Goal: Task Accomplishment & Management: Complete application form

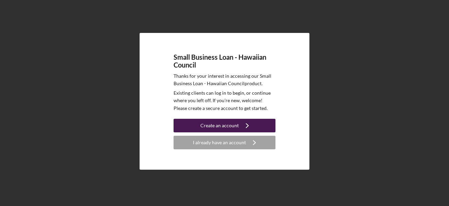
click at [219, 123] on div "Create an account" at bounding box center [219, 126] width 38 height 14
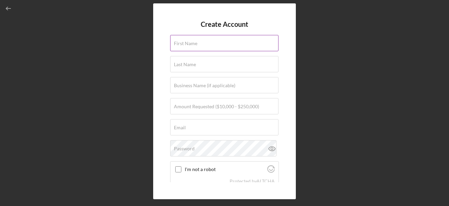
click at [215, 49] on input "First Name" at bounding box center [224, 43] width 108 height 16
type input "[PERSON_NAME]"
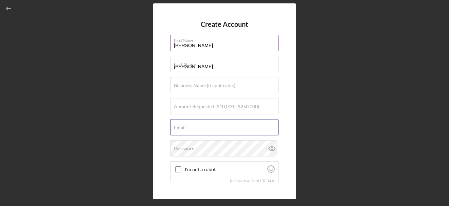
type input "[EMAIL_ADDRESS][US_STATE][DOMAIN_NAME]"
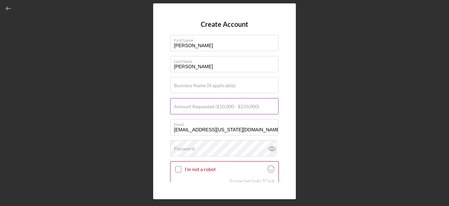
click at [205, 104] on label "Amount Requested ($10,000 - $250,000)" at bounding box center [216, 106] width 85 height 5
click at [205, 104] on input "Amount Requested ($10,000 - $250,000)" at bounding box center [224, 106] width 108 height 16
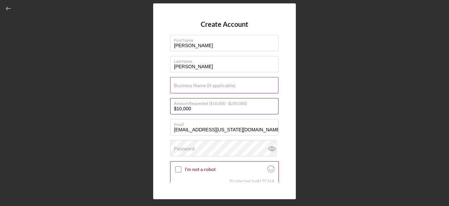
type input "$10,000"
click at [207, 86] on label "Business Name (if applicable)" at bounding box center [204, 85] width 61 height 5
click at [207, 86] on input "Business Name (if applicable)" at bounding box center [224, 85] width 108 height 16
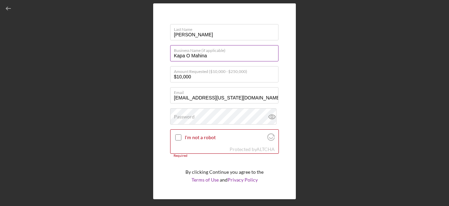
scroll to position [32, 0]
type input "Kapa O Mahina"
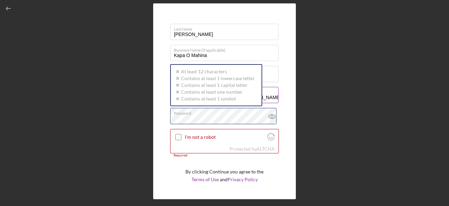
click at [204, 115] on div "Password Icon/icon-validation-no At least 12 characters Icon/icon-validation-no…" at bounding box center [224, 116] width 109 height 17
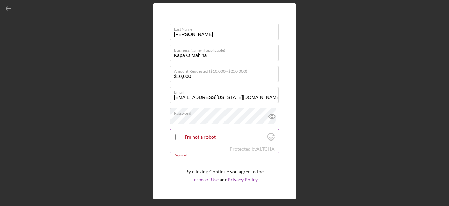
click at [177, 136] on input "I'm not a robot" at bounding box center [178, 137] width 6 height 6
checkbox input "true"
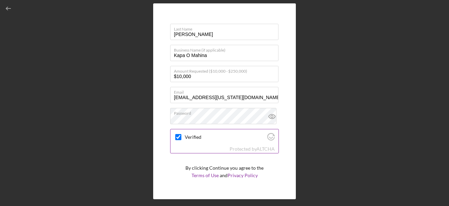
scroll to position [50, 0]
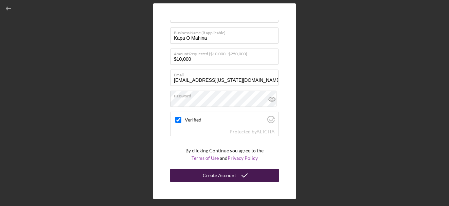
click at [204, 174] on div "Create Account" at bounding box center [219, 176] width 33 height 14
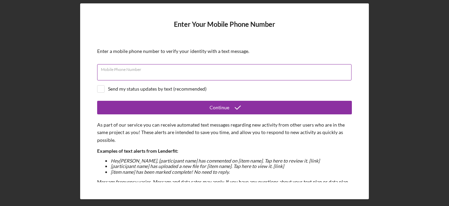
click at [244, 71] on div "Mobile Phone Number" at bounding box center [224, 72] width 255 height 17
type input "[PHONE_NUMBER]"
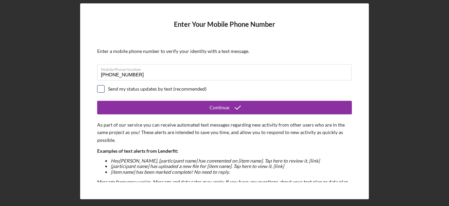
click at [99, 87] on input "checkbox" at bounding box center [100, 89] width 7 height 7
checkbox input "true"
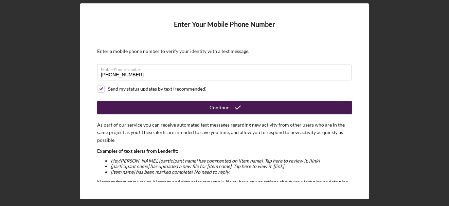
click at [186, 106] on button "Continue" at bounding box center [224, 108] width 255 height 14
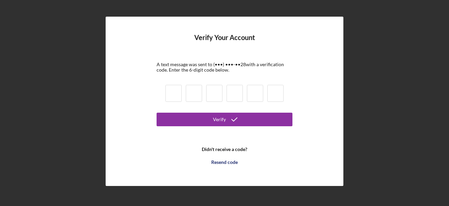
click at [175, 91] on input at bounding box center [173, 93] width 16 height 17
type input "8"
type input "9"
type input "1"
type input "4"
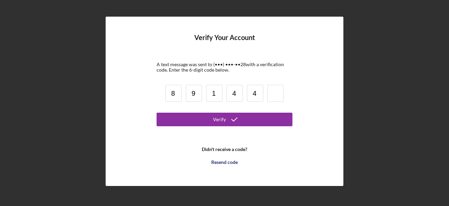
type input "4"
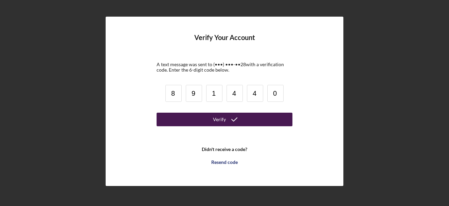
type input "0"
click at [191, 118] on button "Verify" at bounding box center [225, 120] width 136 height 14
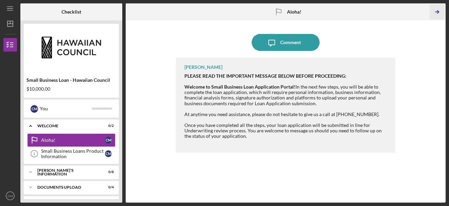
click at [437, 10] on icon "Icon/Table Pagination Arrow" at bounding box center [436, 11] width 15 height 15
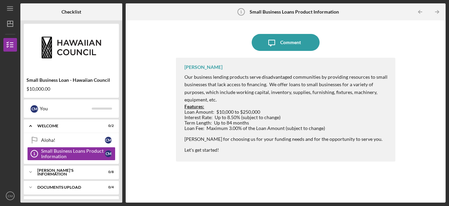
click at [208, 67] on div "[PERSON_NAME]" at bounding box center [203, 67] width 38 height 5
click at [441, 9] on icon "Icon/Table Pagination Arrow" at bounding box center [436, 11] width 15 height 15
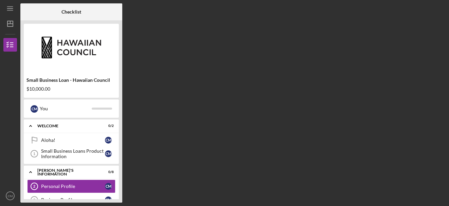
scroll to position [27, 0]
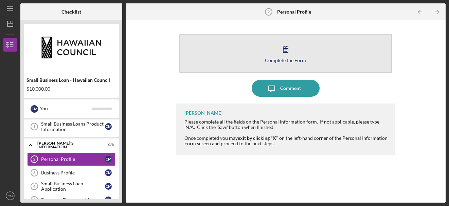
click at [307, 48] on button "Complete the Form Form" at bounding box center [285, 53] width 212 height 39
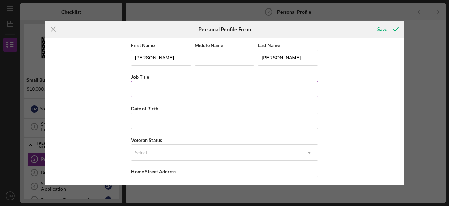
click at [229, 86] on input "Job Title" at bounding box center [224, 89] width 187 height 16
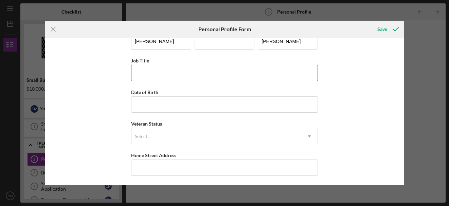
scroll to position [17, 0]
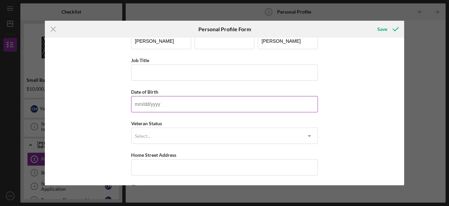
click at [220, 98] on input "Date of Birth" at bounding box center [224, 104] width 187 height 16
type input "[DATE]"
type input "[STREET_ADDRESS]"
type input "Wahiawa"
type input "96786"
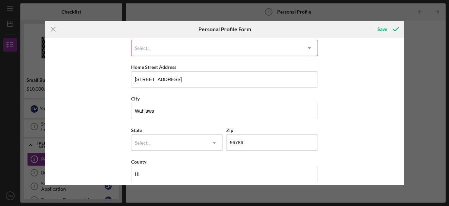
scroll to position [112, 0]
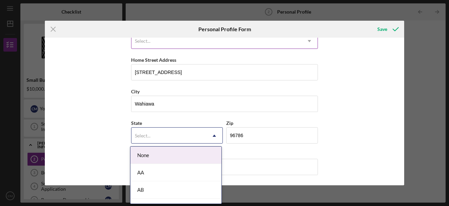
click at [190, 131] on div "Select..." at bounding box center [168, 136] width 75 height 16
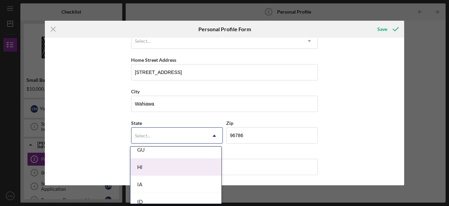
click at [138, 167] on div "HI" at bounding box center [175, 167] width 91 height 17
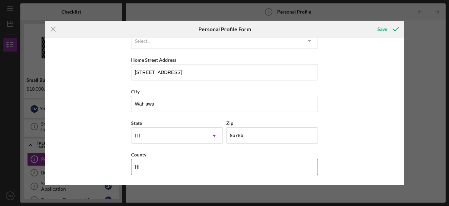
click at [142, 165] on input "HI" at bounding box center [224, 167] width 187 height 16
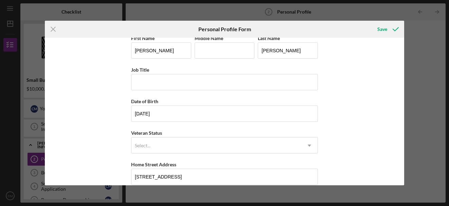
scroll to position [8, 0]
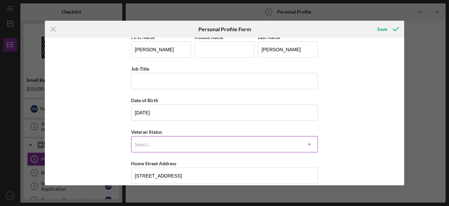
type input "[GEOGRAPHIC_DATA]"
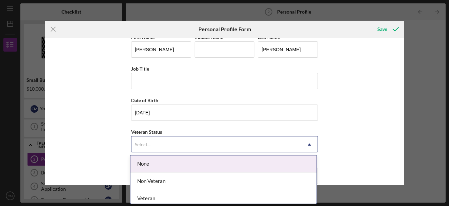
click at [307, 146] on icon "Icon/Dropdown Arrow" at bounding box center [309, 144] width 16 height 16
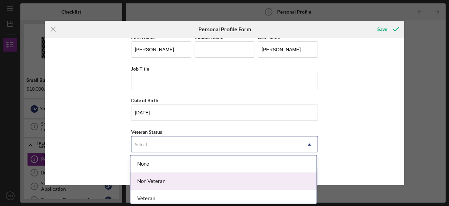
click at [159, 181] on div "Non Veteran" at bounding box center [223, 181] width 186 height 17
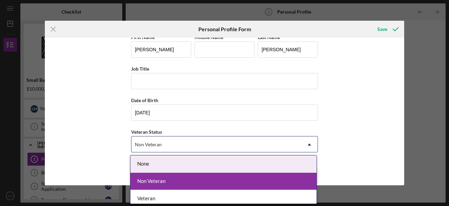
click at [186, 149] on div "Non Veteran" at bounding box center [216, 145] width 170 height 16
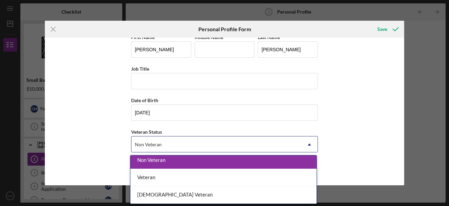
scroll to position [0, 0]
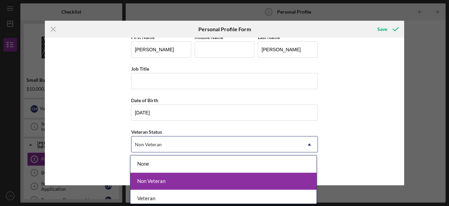
click at [174, 183] on div "Non Veteran" at bounding box center [223, 181] width 186 height 17
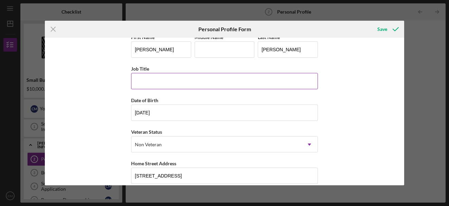
click at [271, 80] on input "Job Title" at bounding box center [224, 81] width 187 height 16
type input "Business Owner"
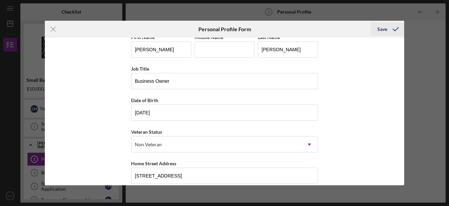
click at [396, 31] on icon "submit" at bounding box center [395, 29] width 17 height 17
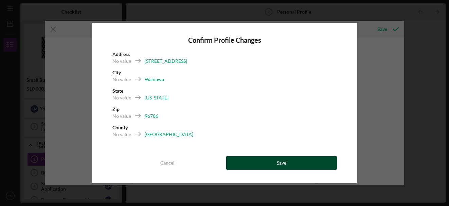
click at [268, 161] on button "Save" at bounding box center [281, 163] width 111 height 14
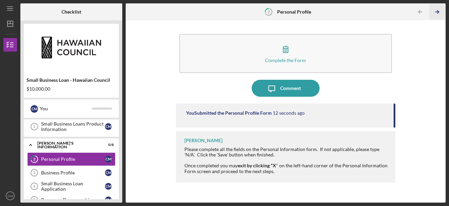
click at [436, 12] on icon "Icon/Table Pagination Arrow" at bounding box center [436, 11] width 15 height 15
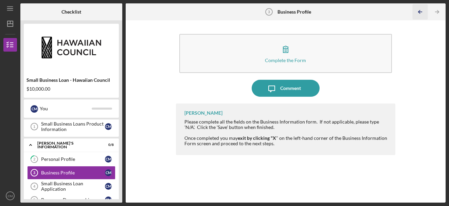
click at [423, 10] on icon "Icon/Table Pagination Arrow" at bounding box center [420, 11] width 15 height 15
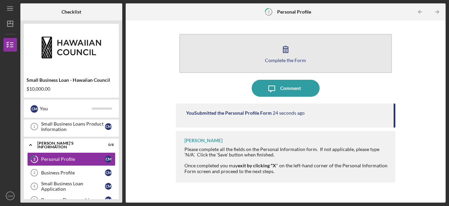
click at [295, 56] on button "Complete the Form Form" at bounding box center [285, 53] width 212 height 39
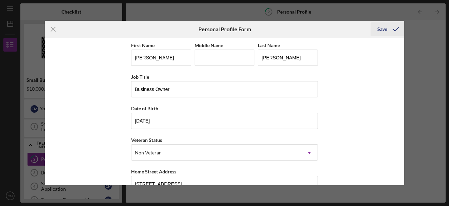
click at [396, 30] on icon "submit" at bounding box center [395, 29] width 17 height 17
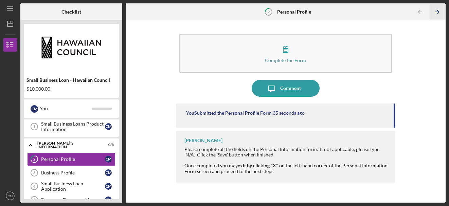
click at [439, 10] on icon "Icon/Table Pagination Arrow" at bounding box center [436, 11] width 15 height 15
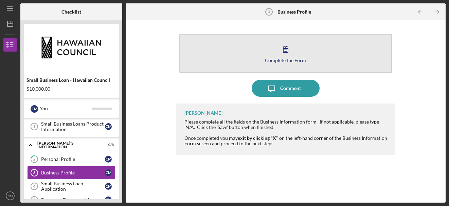
click at [316, 48] on button "Complete the Form Form" at bounding box center [285, 53] width 212 height 39
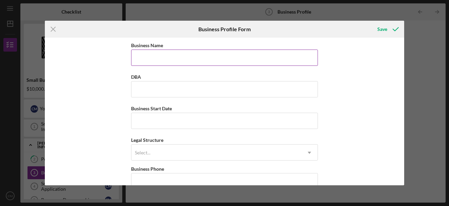
click at [276, 59] on input "Business Name" at bounding box center [224, 58] width 187 height 16
type input "Kapa O Mahina"
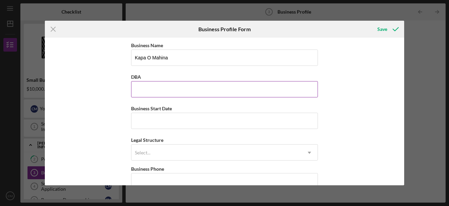
click at [160, 94] on input "DBA" at bounding box center [224, 89] width 187 height 16
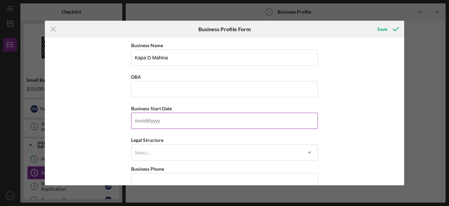
click at [148, 124] on input "Business Start Date" at bounding box center [224, 121] width 187 height 16
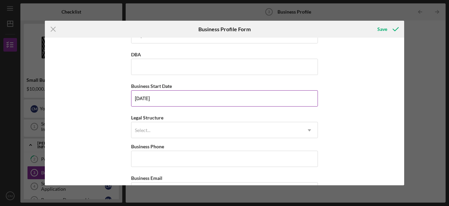
scroll to position [23, 0]
type input "[DATE]"
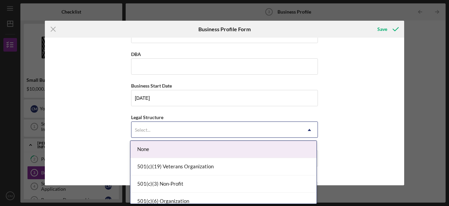
click at [166, 126] on div "Select..." at bounding box center [216, 130] width 170 height 16
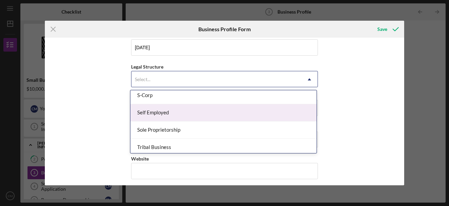
scroll to position [197, 0]
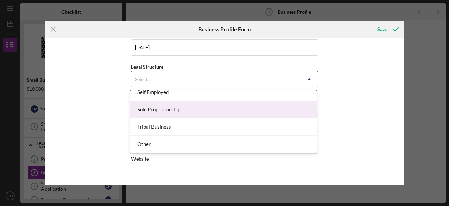
click at [173, 109] on div "Sole Proprietorship" at bounding box center [223, 109] width 186 height 17
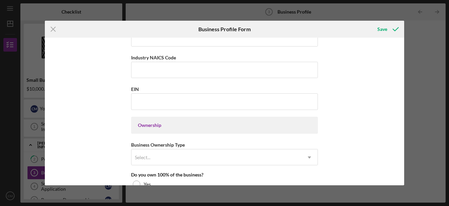
scroll to position [246, 0]
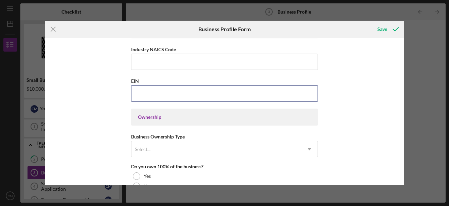
click at [169, 95] on input "EIN" at bounding box center [224, 93] width 187 height 16
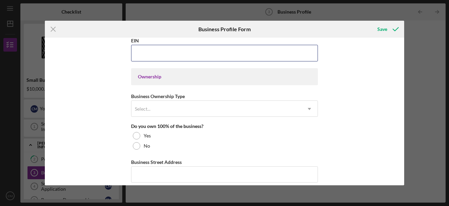
scroll to position [287, 0]
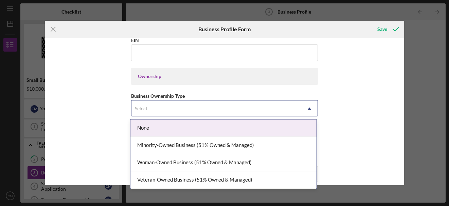
click at [163, 105] on div "Select..." at bounding box center [216, 109] width 170 height 16
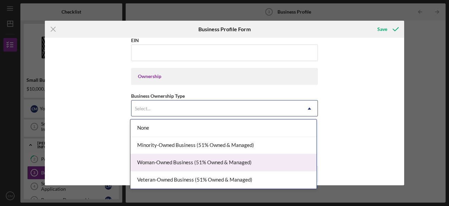
click at [154, 163] on div "Woman-Owned Business (51% Owned & Managed)" at bounding box center [223, 162] width 186 height 17
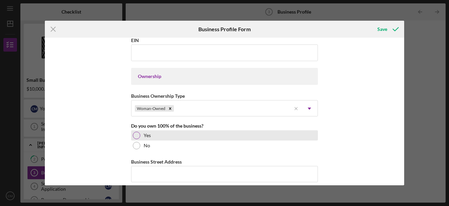
click at [133, 136] on div at bounding box center [136, 135] width 7 height 7
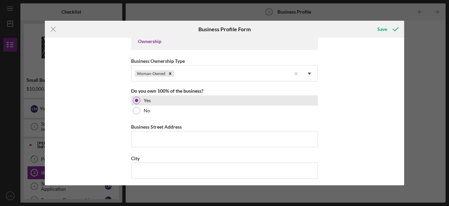
scroll to position [322, 0]
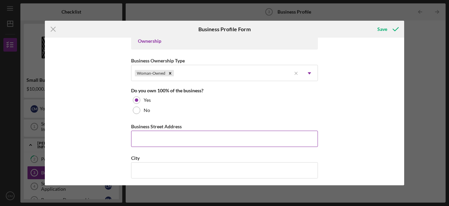
click at [133, 136] on input "Business Street Address" at bounding box center [224, 139] width 187 height 16
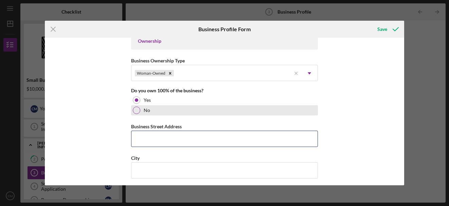
type input "[STREET_ADDRESS]"
type input "[PHONE_NUMBER]"
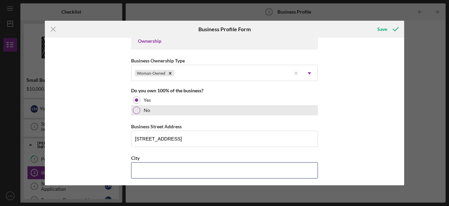
type input "Wahiawa"
type input "96786"
type input "HI"
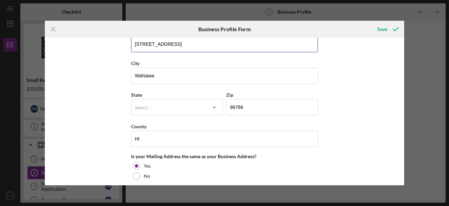
scroll to position [417, 0]
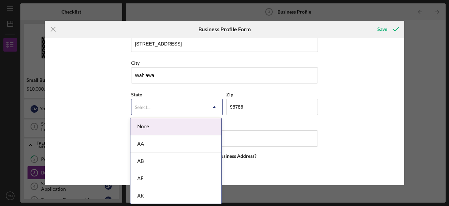
click at [154, 109] on div "Select..." at bounding box center [168, 107] width 75 height 16
type input "h"
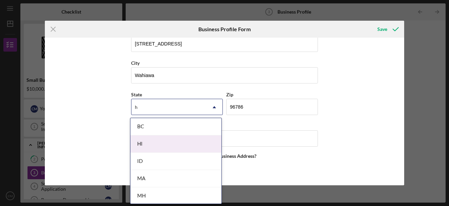
click at [142, 144] on div "HI" at bounding box center [175, 143] width 91 height 17
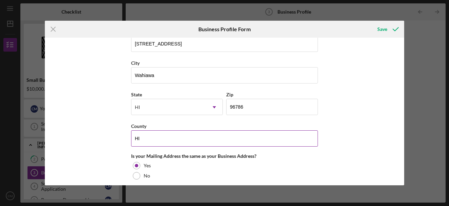
click at [148, 137] on input "HI" at bounding box center [224, 138] width 187 height 16
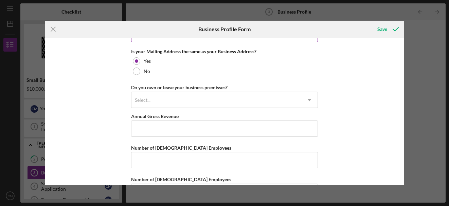
scroll to position [522, 0]
type input "[GEOGRAPHIC_DATA]"
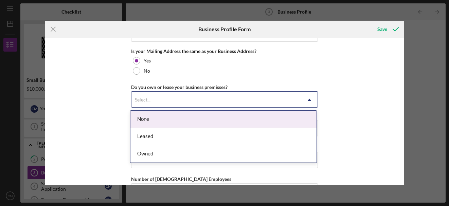
click at [160, 96] on div "Select..." at bounding box center [216, 100] width 170 height 16
click at [150, 121] on div "None" at bounding box center [223, 119] width 186 height 17
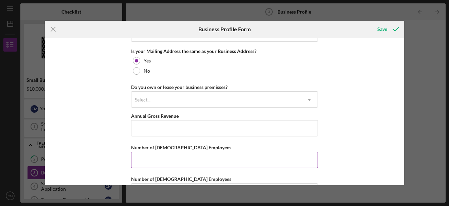
click at [146, 158] on input "Number of [DEMOGRAPHIC_DATA] Employees" at bounding box center [224, 160] width 187 height 16
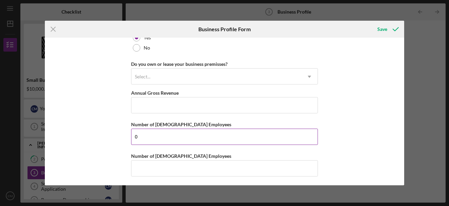
scroll to position [546, 0]
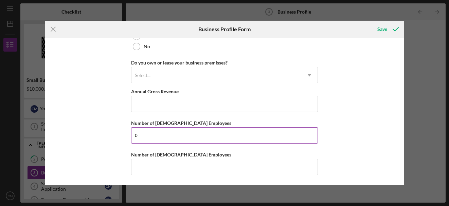
type input "0"
click at [146, 158] on div "Number of [DEMOGRAPHIC_DATA] Employees" at bounding box center [224, 154] width 187 height 8
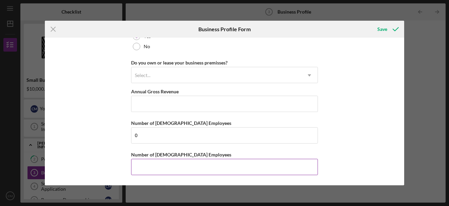
click at [143, 166] on input "Number of [DEMOGRAPHIC_DATA] Employees" at bounding box center [224, 167] width 187 height 16
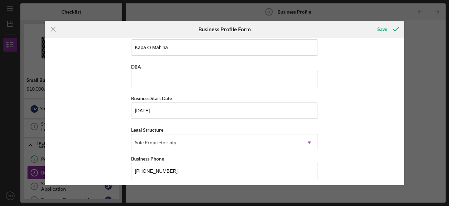
scroll to position [0, 0]
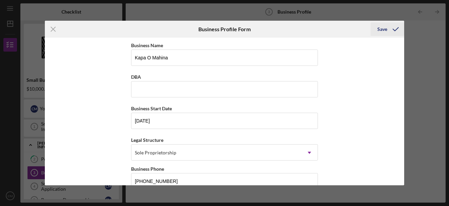
type input "0"
click at [396, 29] on icon "submit" at bounding box center [395, 29] width 17 height 17
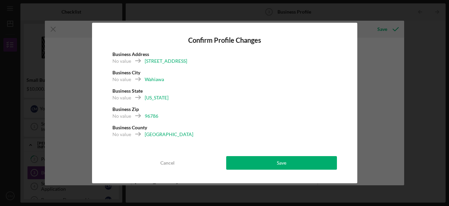
click at [308, 149] on div "Confirm Profile Changes Business Address No value [STREET_ADDRESS] No value [US…" at bounding box center [224, 103] width 265 height 161
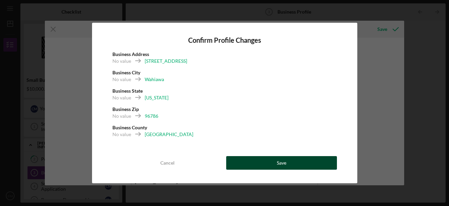
click at [299, 164] on button "Save" at bounding box center [281, 163] width 111 height 14
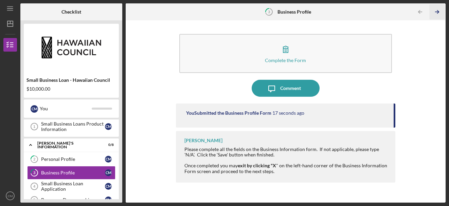
click at [438, 11] on polyline "button" at bounding box center [438, 12] width 2 height 3
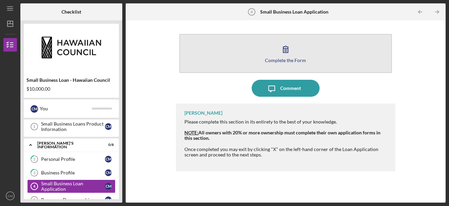
click at [363, 55] on button "Complete the Form Form" at bounding box center [285, 53] width 212 height 39
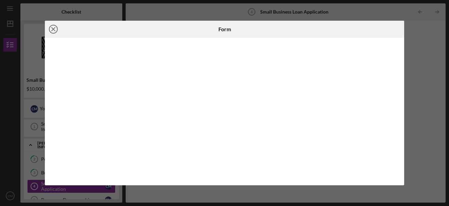
click at [51, 28] on icon "Icon/Close" at bounding box center [53, 29] width 17 height 17
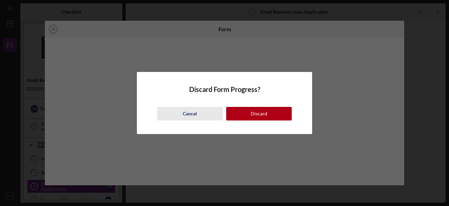
click at [192, 114] on div "Cancel" at bounding box center [190, 114] width 14 height 14
